Goal: Task Accomplishment & Management: Manage account settings

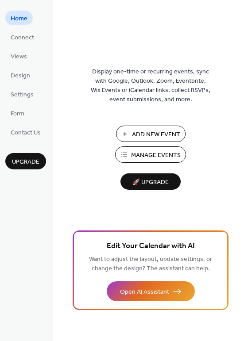
click at [157, 131] on span "Add New Event" at bounding box center [156, 134] width 48 height 9
click at [22, 58] on span "Views" at bounding box center [19, 56] width 16 height 9
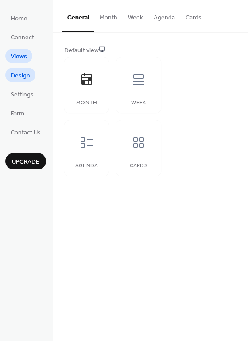
click at [15, 76] on span "Design" at bounding box center [20, 75] width 19 height 9
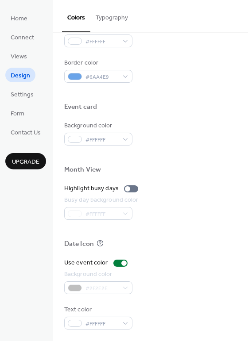
scroll to position [379, 0]
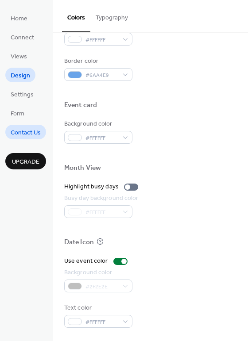
click at [21, 129] on span "Contact Us" at bounding box center [26, 132] width 30 height 9
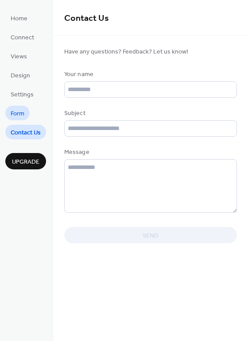
click at [23, 110] on span "Form" at bounding box center [18, 113] width 14 height 9
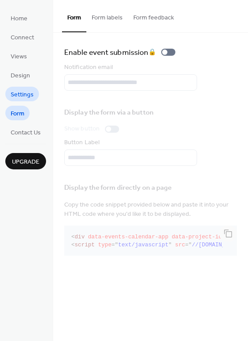
click at [25, 92] on span "Settings" at bounding box center [22, 94] width 23 height 9
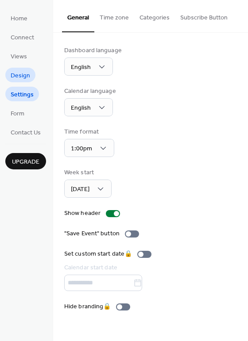
click at [17, 76] on span "Design" at bounding box center [20, 75] width 19 height 9
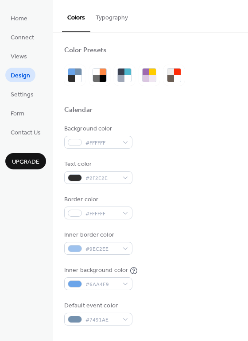
click at [116, 16] on button "Typography" at bounding box center [111, 15] width 43 height 31
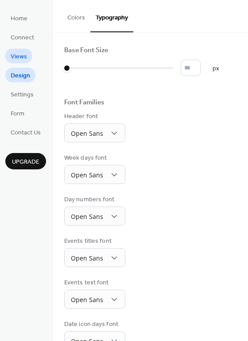
click at [25, 56] on span "Views" at bounding box center [19, 56] width 16 height 9
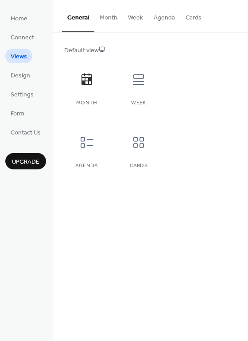
click at [114, 18] on button "Month" at bounding box center [108, 15] width 28 height 31
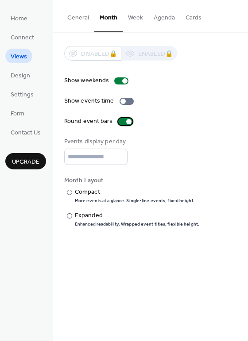
click at [118, 120] on div at bounding box center [125, 121] width 14 height 7
click at [69, 190] on div at bounding box center [69, 192] width 5 height 5
click at [197, 170] on div "Show weekends Show events time Round event bars Events display per day * Month …" at bounding box center [150, 151] width 173 height 151
click at [159, 19] on button "Agenda" at bounding box center [164, 15] width 32 height 31
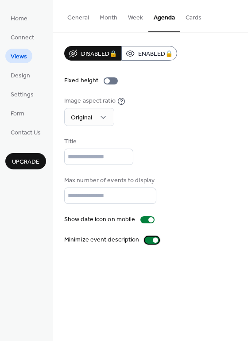
click at [145, 240] on div at bounding box center [152, 240] width 14 height 7
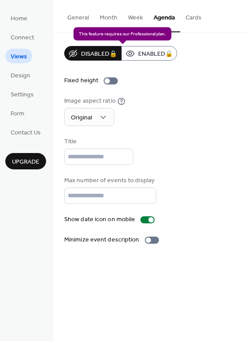
click at [142, 54] on div "Disabled 🔒 Enabled 🔒" at bounding box center [120, 53] width 113 height 15
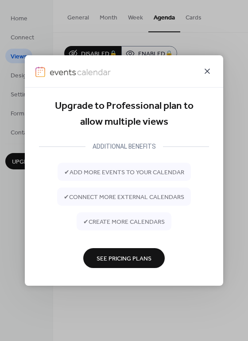
click at [204, 71] on icon at bounding box center [207, 71] width 11 height 11
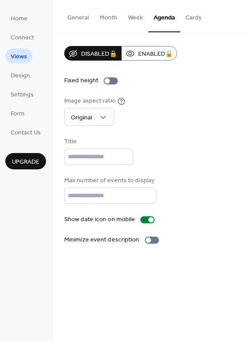
click at [192, 17] on button "Cards" at bounding box center [193, 15] width 27 height 31
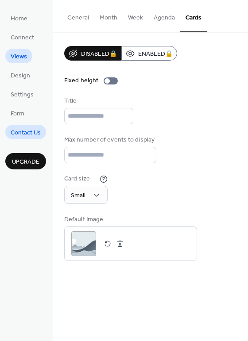
click at [32, 133] on span "Contact Us" at bounding box center [26, 132] width 30 height 9
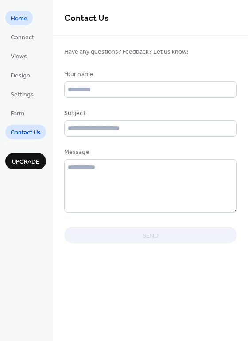
click at [22, 20] on span "Home" at bounding box center [19, 18] width 17 height 9
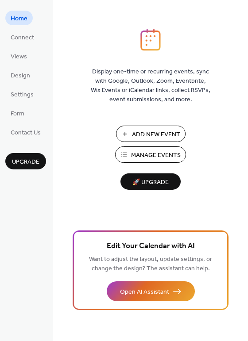
click at [136, 159] on span "Manage Events" at bounding box center [156, 155] width 50 height 9
click at [35, 132] on span "Contact Us" at bounding box center [26, 132] width 30 height 9
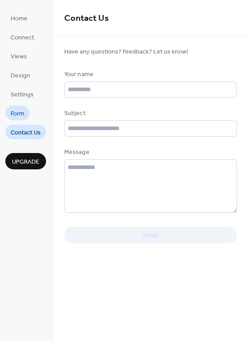
click at [15, 113] on span "Form" at bounding box center [18, 113] width 14 height 9
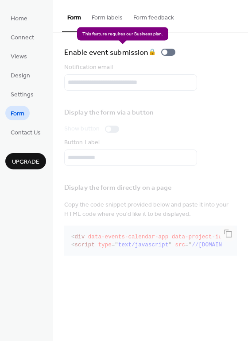
click at [171, 51] on div "Enable event submission 🔒" at bounding box center [121, 52] width 115 height 12
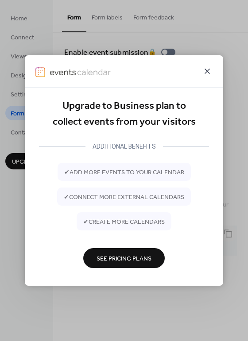
click at [209, 71] on icon at bounding box center [207, 71] width 11 height 11
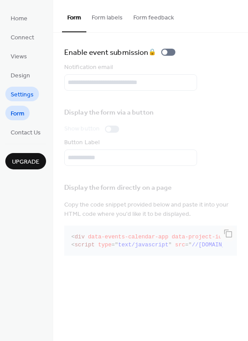
click at [25, 94] on span "Settings" at bounding box center [22, 94] width 23 height 9
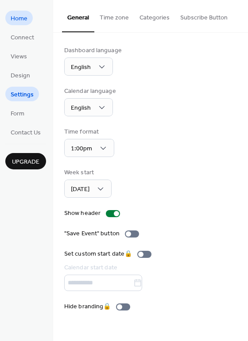
click at [22, 17] on span "Home" at bounding box center [19, 18] width 17 height 9
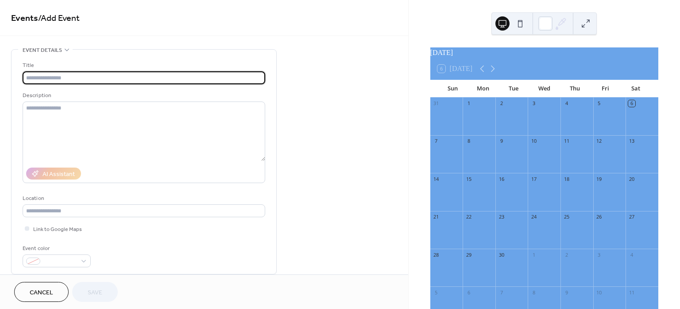
click at [170, 77] on input "text" at bounding box center [144, 77] width 243 height 13
type input "******"
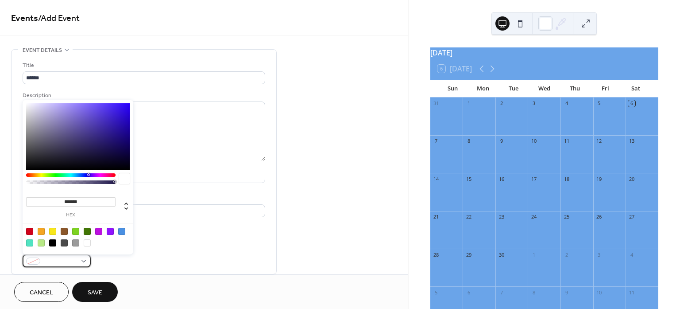
click at [83, 261] on div at bounding box center [57, 260] width 68 height 13
click at [28, 230] on div at bounding box center [29, 231] width 7 height 7
type input "*******"
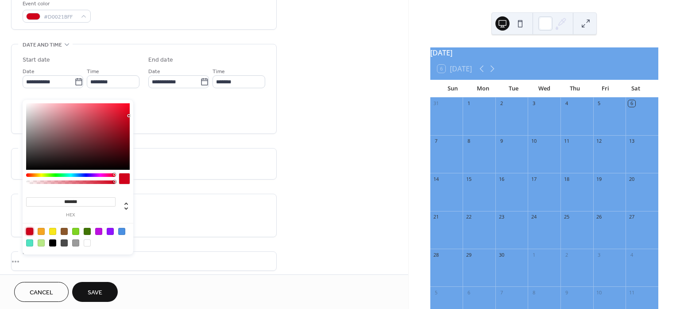
scroll to position [246, 0]
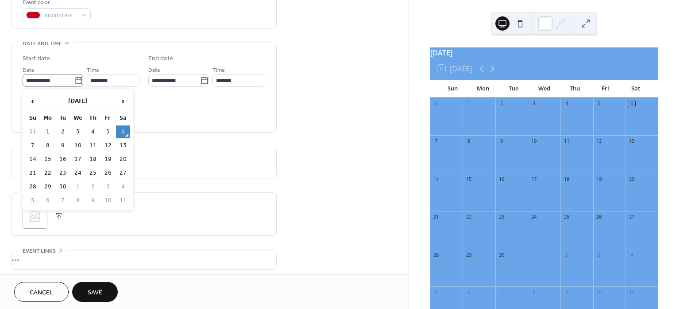
click at [75, 81] on icon at bounding box center [78, 80] width 9 height 9
click at [74, 81] on input "**********" at bounding box center [49, 80] width 52 height 13
click at [32, 100] on span "‹" at bounding box center [32, 101] width 13 height 18
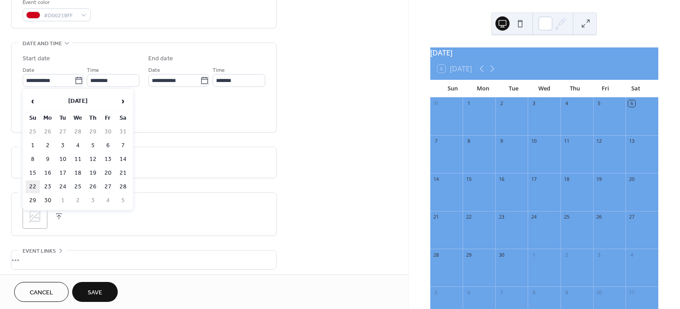
click at [32, 181] on td "22" at bounding box center [33, 186] width 14 height 13
type input "**********"
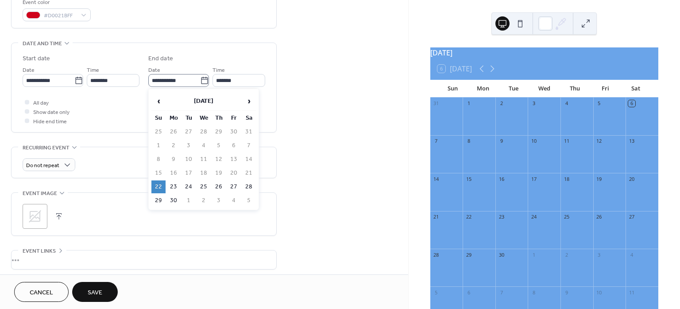
click at [201, 78] on icon at bounding box center [204, 80] width 7 height 7
click at [200, 78] on input "**********" at bounding box center [174, 80] width 52 height 13
click at [246, 99] on span "›" at bounding box center [248, 101] width 13 height 18
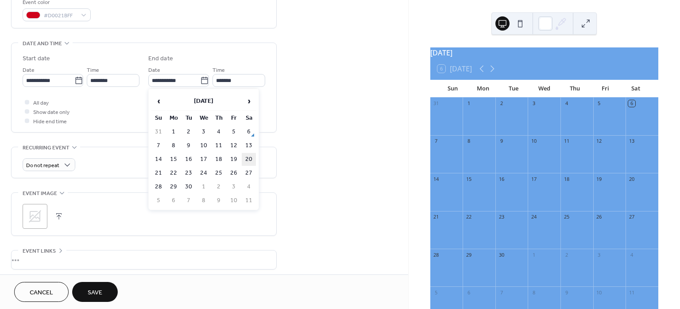
click at [251, 157] on td "20" at bounding box center [249, 159] width 14 height 13
type input "**********"
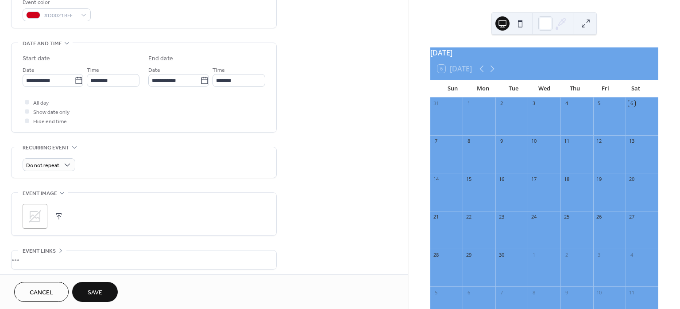
click at [183, 108] on div "All day Show date only Hide end time" at bounding box center [144, 111] width 243 height 28
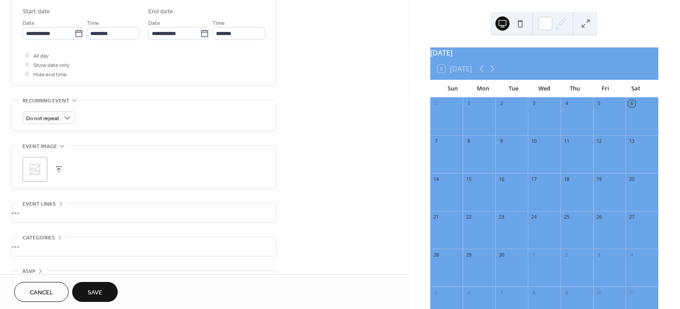
scroll to position [295, 0]
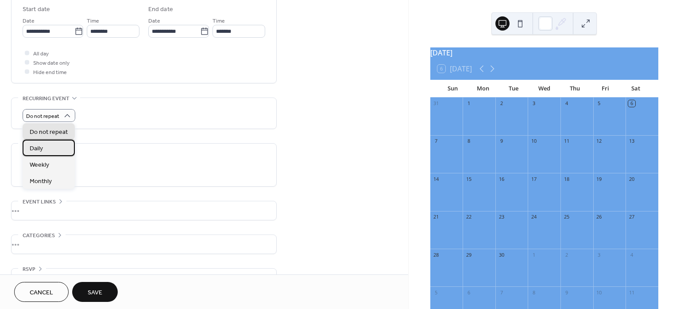
click at [56, 147] on div "Daily" at bounding box center [49, 147] width 52 height 16
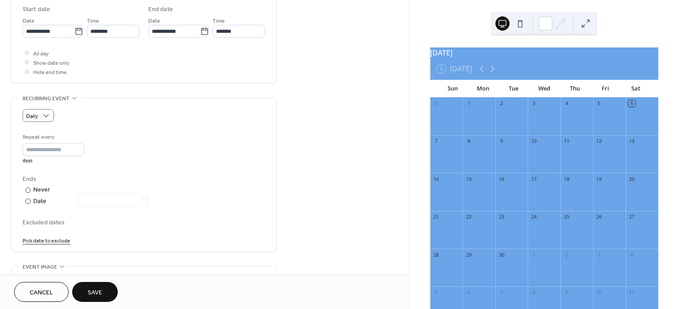
click at [184, 165] on div "Repeat every * days Ends ​ Never ​ Date Excluded dates Pick date to exclude" at bounding box center [144, 188] width 243 height 112
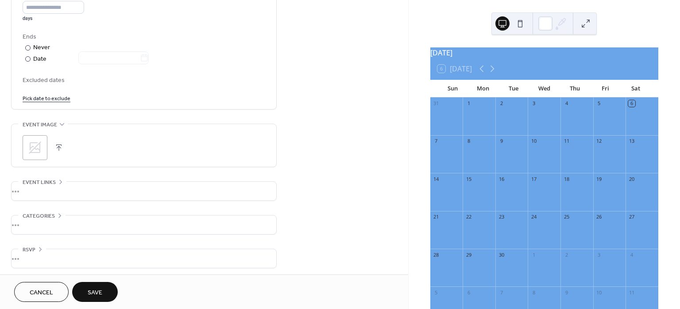
scroll to position [439, 0]
click at [78, 219] on div "•••" at bounding box center [144, 222] width 265 height 19
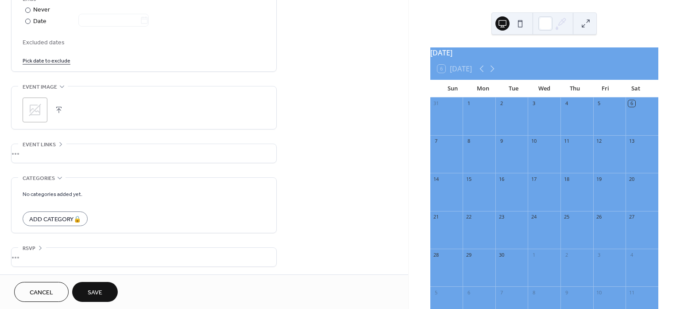
scroll to position [475, 0]
click at [90, 288] on span "Save" at bounding box center [95, 292] width 15 height 9
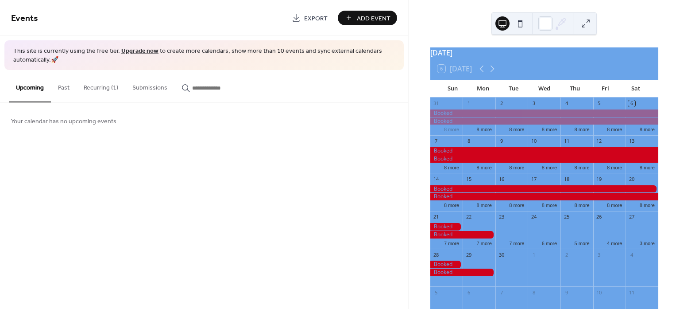
click at [502, 155] on div at bounding box center [544, 151] width 228 height 8
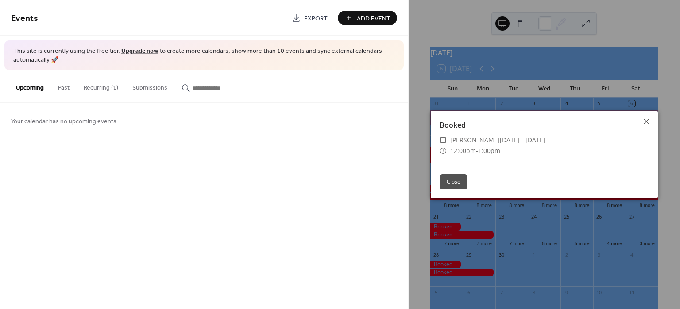
click at [446, 181] on button "Close" at bounding box center [454, 181] width 28 height 15
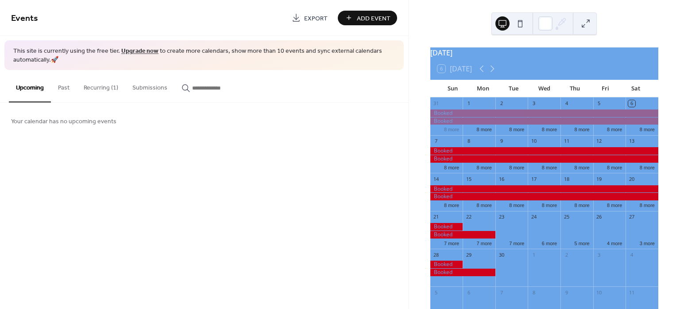
click at [104, 81] on button "Recurring (1)" at bounding box center [101, 85] width 49 height 31
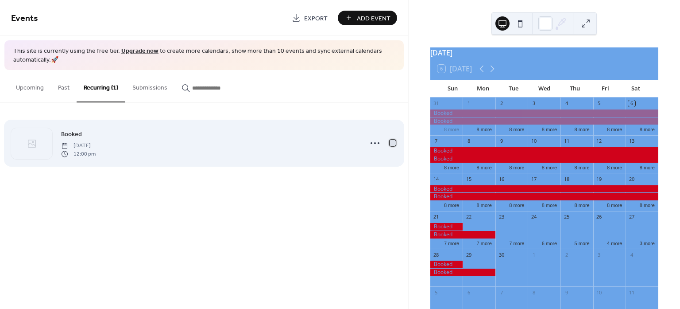
click at [394, 143] on div at bounding box center [393, 143] width 6 height 6
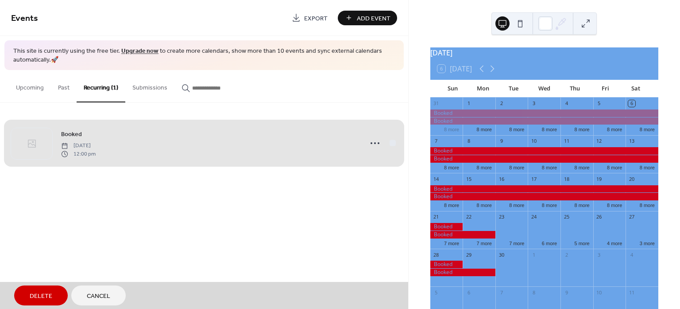
click at [48, 294] on span "Delete" at bounding box center [41, 295] width 23 height 9
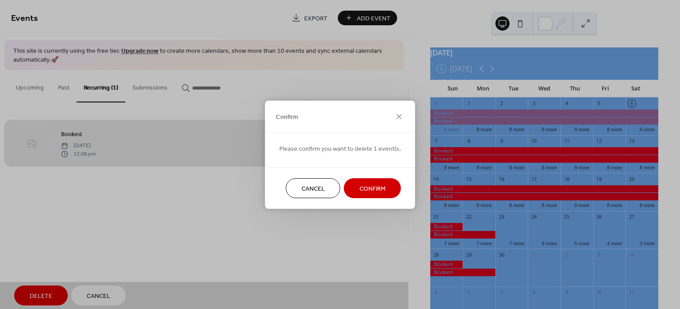
click at [380, 191] on span "Confirm" at bounding box center [373, 188] width 26 height 9
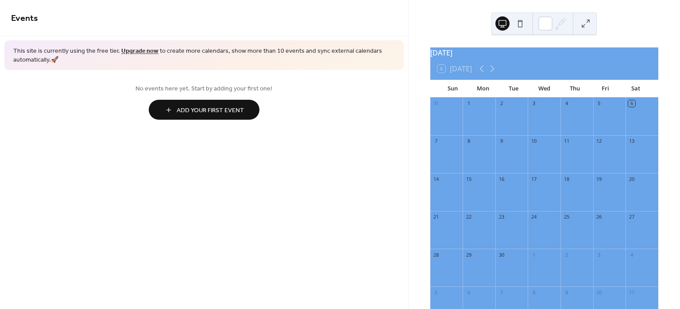
click at [218, 100] on button "Add Your First Event" at bounding box center [204, 110] width 111 height 20
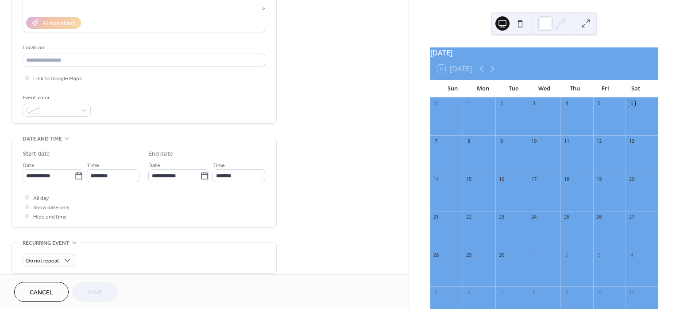
scroll to position [197, 0]
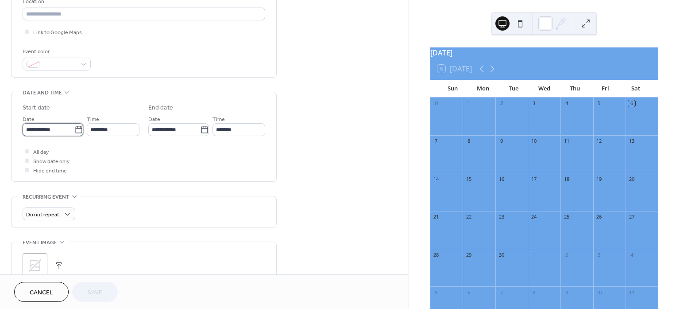
click at [61, 128] on input "**********" at bounding box center [49, 129] width 52 height 13
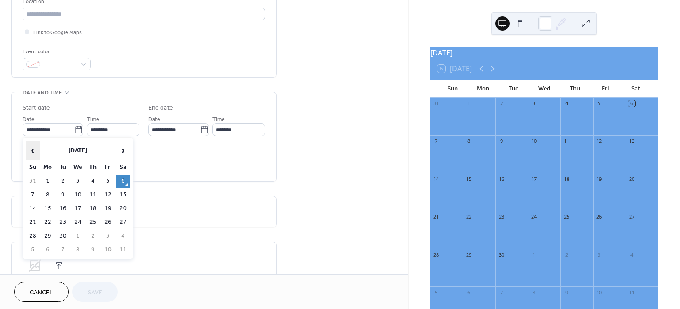
click at [35, 149] on span "‹" at bounding box center [32, 150] width 13 height 18
click at [120, 151] on span "›" at bounding box center [122, 150] width 13 height 18
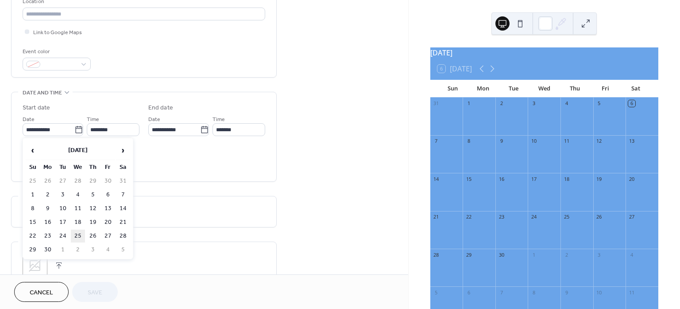
click at [79, 234] on td "25" at bounding box center [78, 235] width 14 height 13
type input "**********"
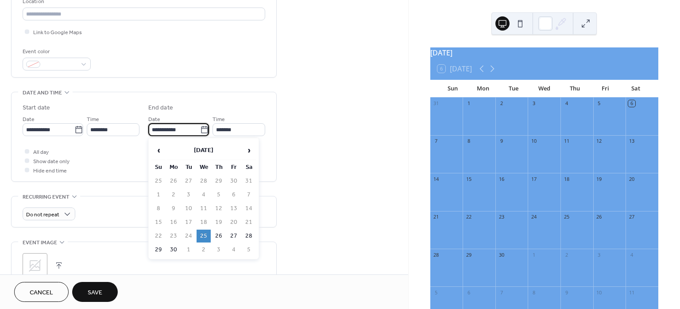
click at [195, 130] on input "**********" at bounding box center [174, 129] width 52 height 13
click at [250, 149] on span "›" at bounding box center [248, 150] width 13 height 18
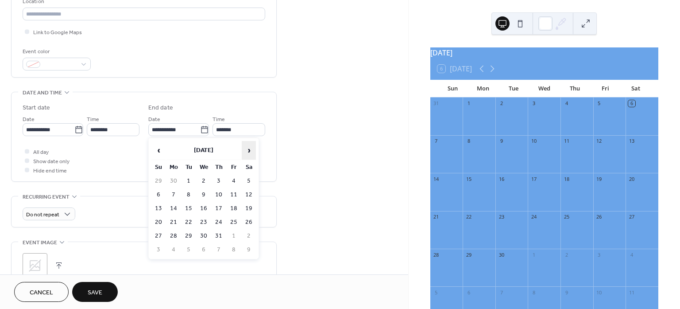
click at [250, 149] on span "›" at bounding box center [248, 150] width 13 height 18
click at [248, 207] on td "20" at bounding box center [249, 208] width 14 height 13
type input "**********"
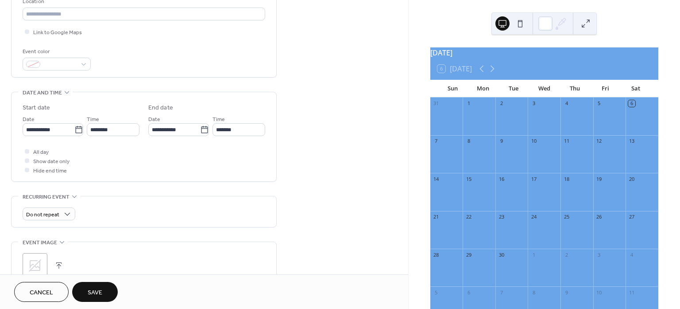
click at [342, 177] on div "**********" at bounding box center [204, 142] width 408 height 578
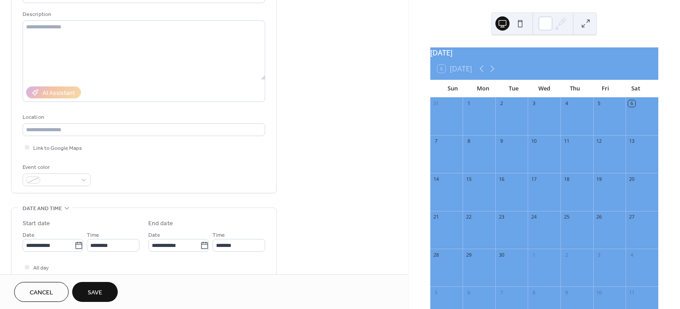
scroll to position [98, 0]
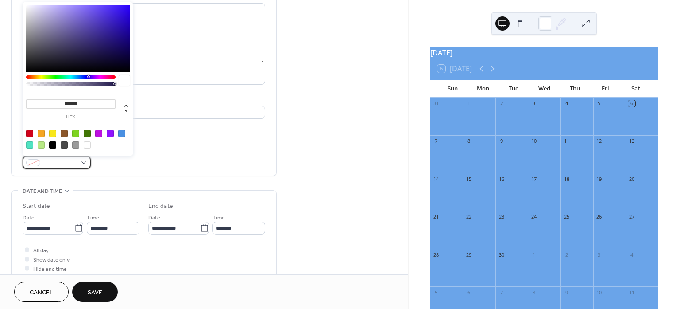
click at [85, 162] on div at bounding box center [57, 162] width 68 height 13
click at [29, 131] on div at bounding box center [29, 133] width 7 height 7
type input "*******"
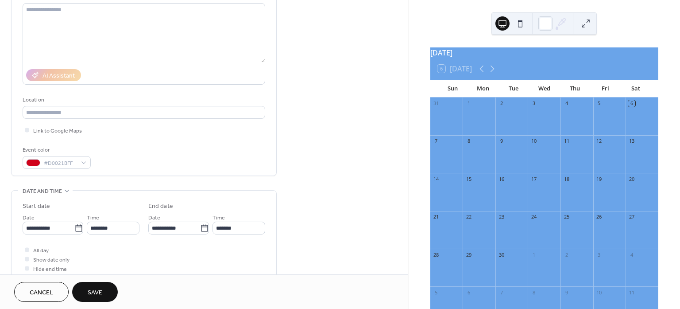
click at [331, 147] on div "**********" at bounding box center [204, 240] width 408 height 578
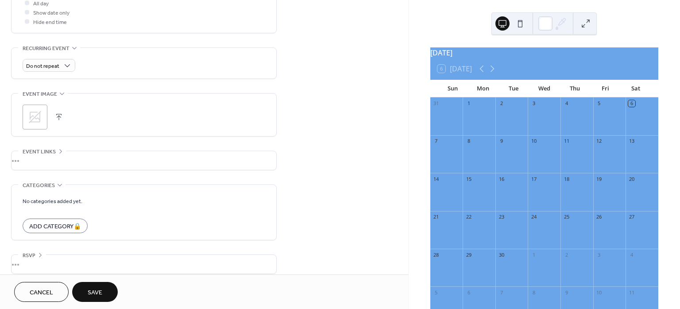
scroll to position [352, 0]
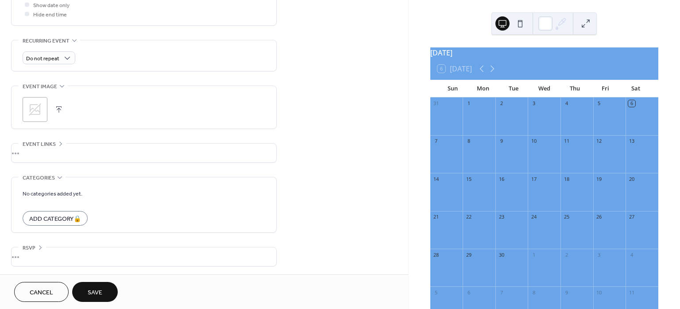
click at [107, 290] on button "Save" at bounding box center [95, 292] width 46 height 20
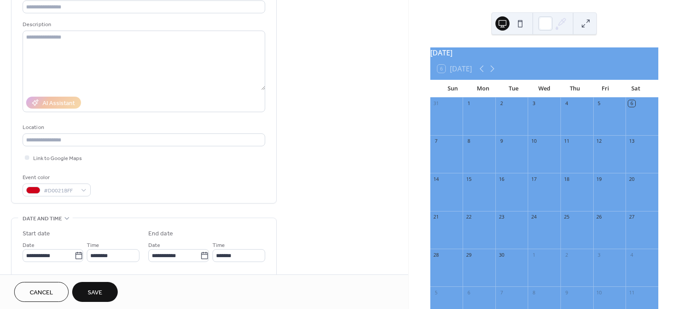
click at [87, 294] on button "Save" at bounding box center [95, 292] width 46 height 20
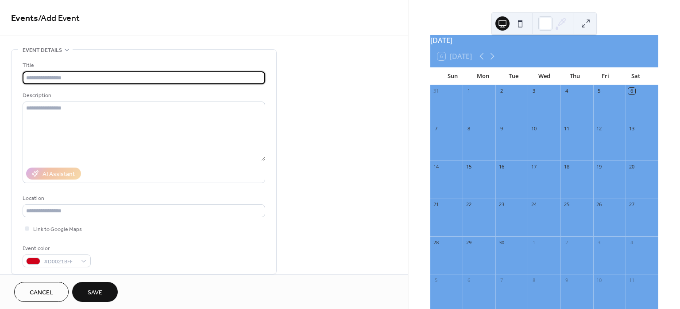
scroll to position [0, 0]
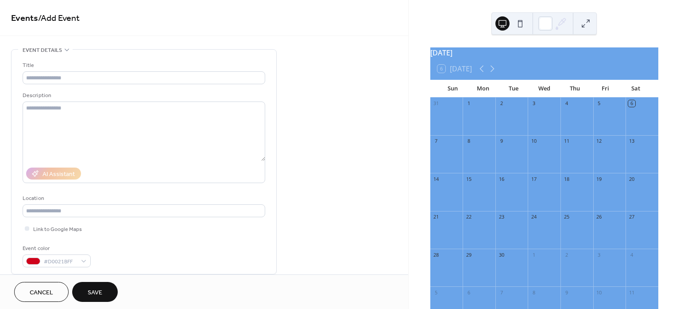
click at [587, 23] on button at bounding box center [586, 23] width 14 height 14
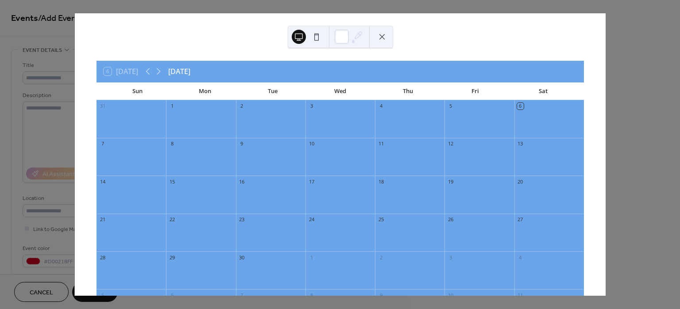
click at [453, 119] on div at bounding box center [480, 123] width 70 height 23
click at [505, 38] on div "6 Today September 2025 Sun Mon Tue Wed Thu Fri Sat 31 1 2 3 4 5 6 7 8 9 10 11 1…" at bounding box center [340, 154] width 531 height 282
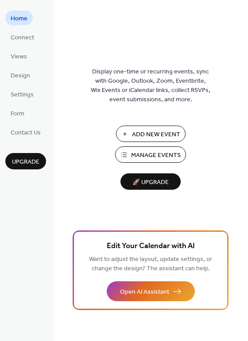
click at [122, 154] on button "Manage Events" at bounding box center [150, 155] width 71 height 16
